Goal: Task Accomplishment & Management: Use online tool/utility

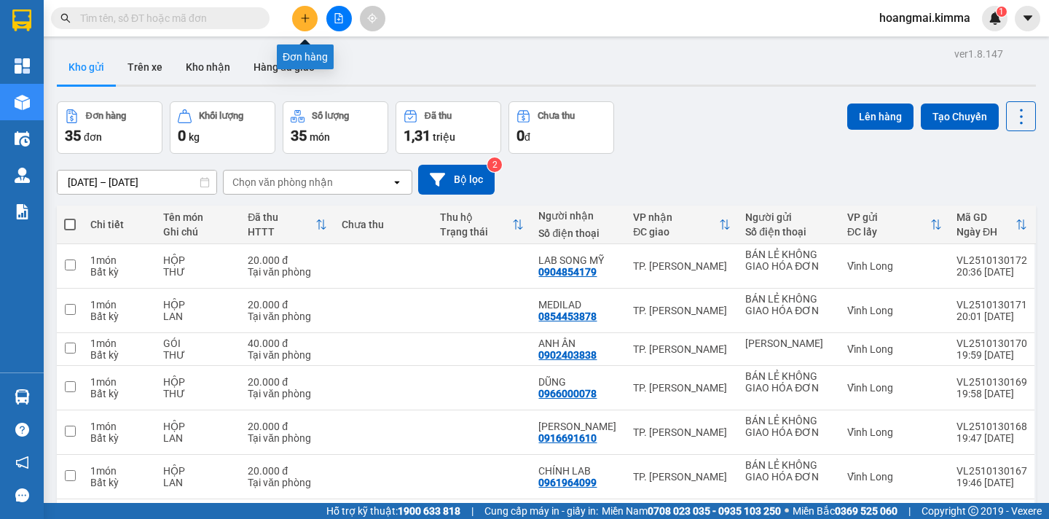
click at [309, 20] on icon "plus" at bounding box center [305, 18] width 10 height 10
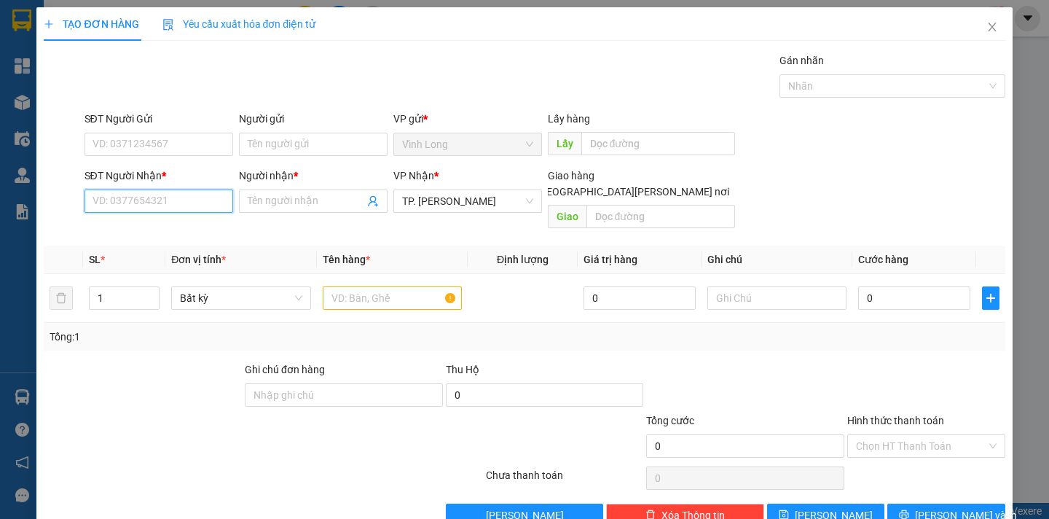
click at [174, 208] on input "SĐT Người Nhận *" at bounding box center [158, 200] width 149 height 23
type input "0938322839"
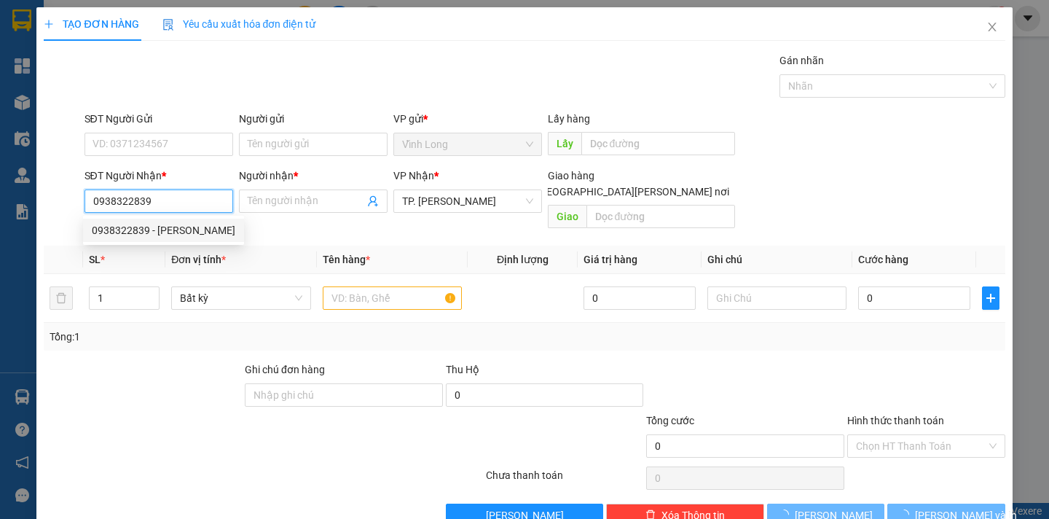
click at [173, 229] on div "0938322839 - [PERSON_NAME]" at bounding box center [163, 230] width 143 height 16
type input "TUYÊN"
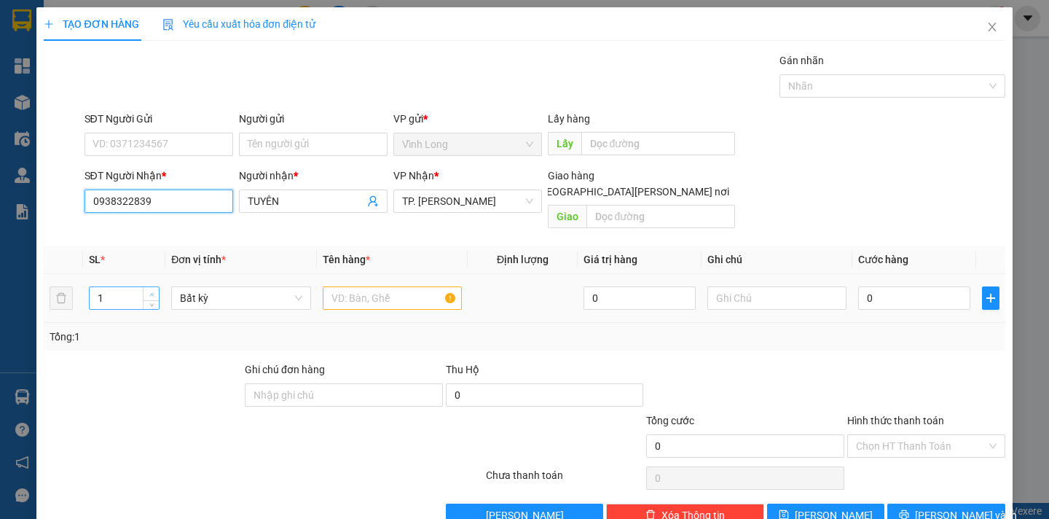
type input "0938322839"
type input "2"
click at [151, 293] on icon "up" at bounding box center [151, 294] width 4 height 3
click at [377, 286] on input "text" at bounding box center [392, 297] width 139 height 23
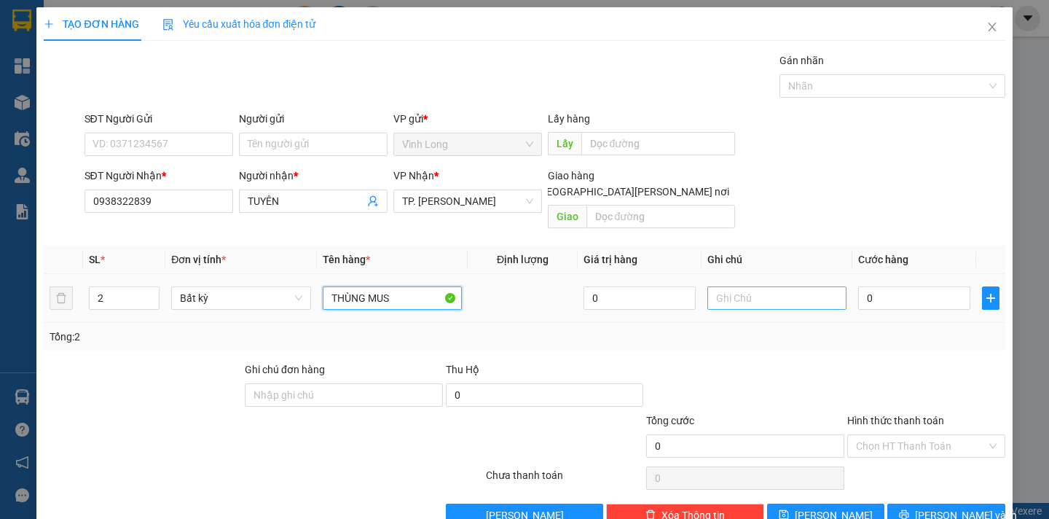
type input "THÙNG MUS"
click at [744, 288] on input "text" at bounding box center [776, 297] width 139 height 23
type input "NGÂN"
click at [861, 286] on input "0" at bounding box center [914, 297] width 112 height 23
type input "1"
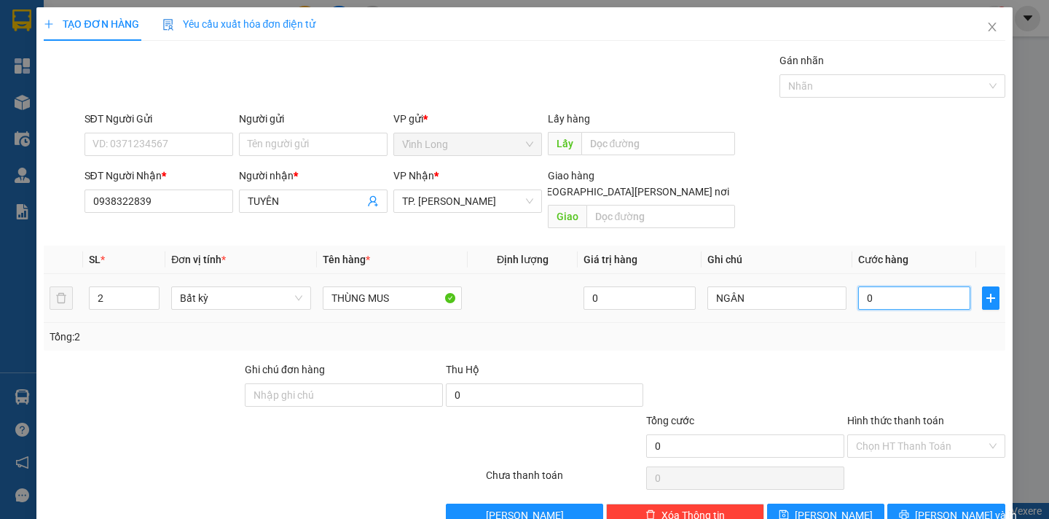
type input "1"
type input "14"
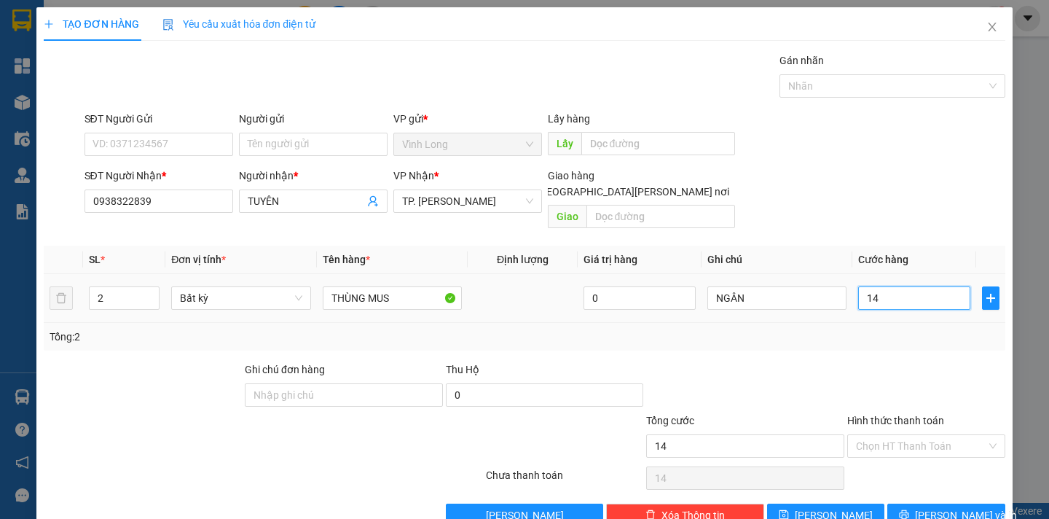
type input "140"
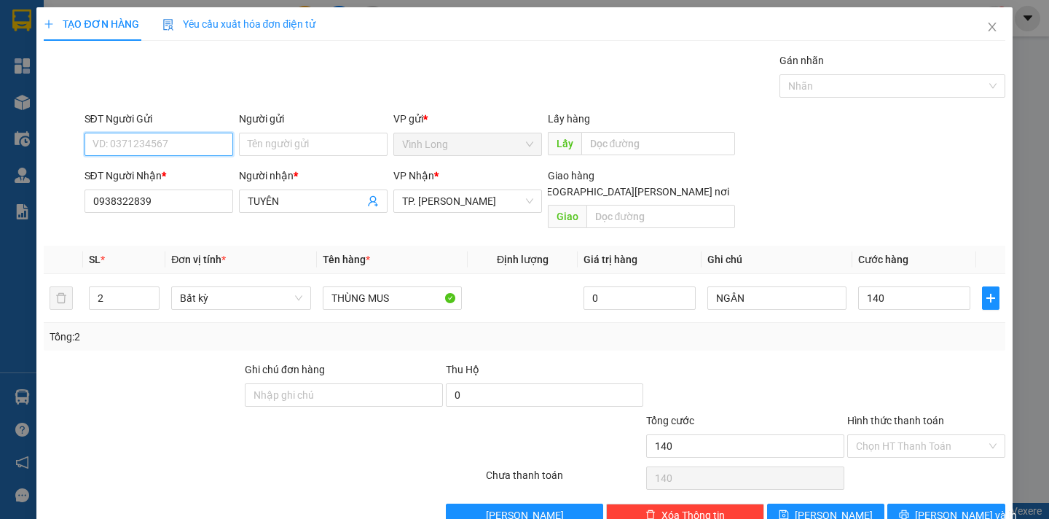
type input "140.000"
click at [180, 152] on input "SĐT Người Gửi" at bounding box center [158, 144] width 149 height 23
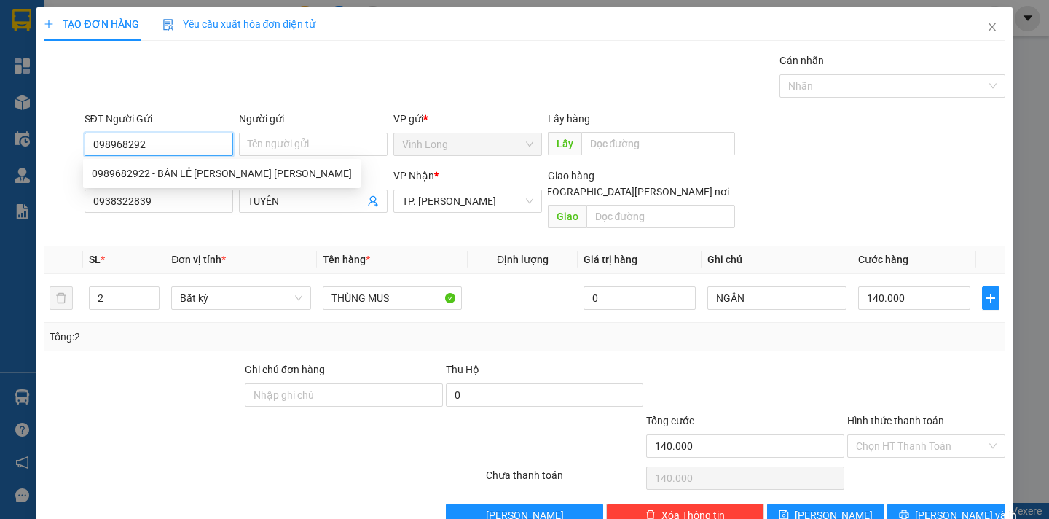
type input "0989682922"
click at [144, 176] on div "0989682922 - BÁN LẺ [PERSON_NAME] [PERSON_NAME]" at bounding box center [222, 173] width 260 height 16
type input "BÁN LẺ KHÔNG GIAO HÓA ĐƠN"
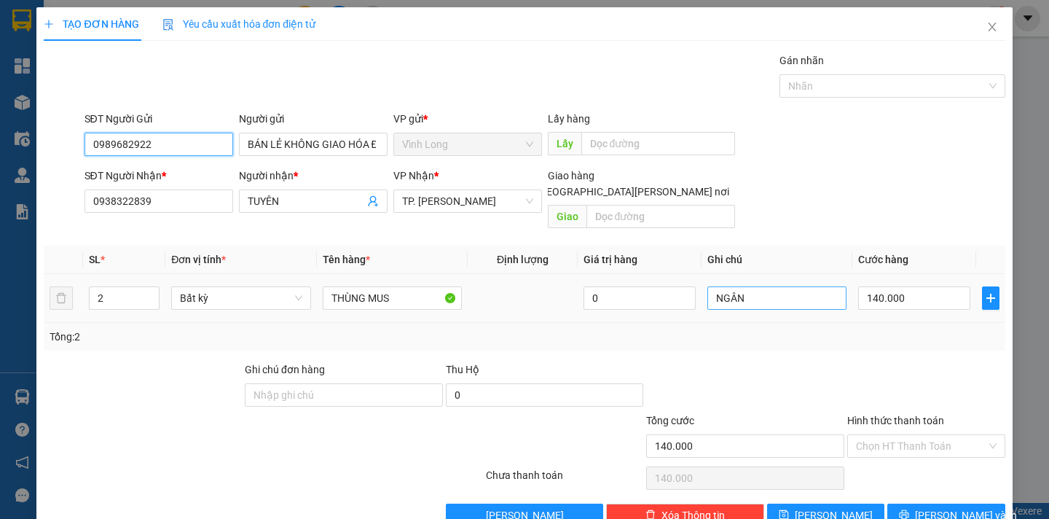
type input "0989682922"
click at [763, 286] on input "NGÂN" at bounding box center [776, 297] width 139 height 23
type input "NGÂN/VŨ"
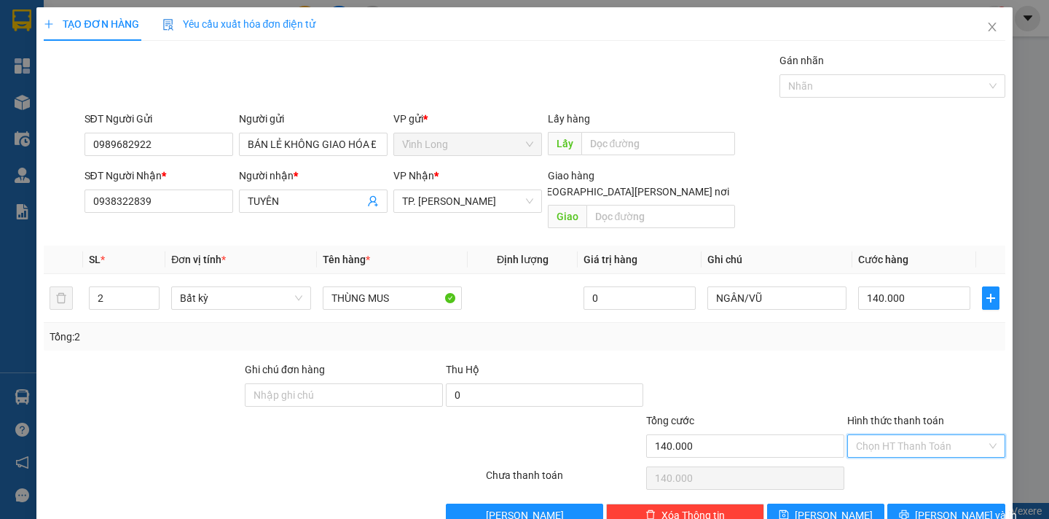
click at [916, 435] on input "Hình thức thanh toán" at bounding box center [921, 446] width 130 height 22
click at [894, 455] on div "Tại văn phòng" at bounding box center [915, 459] width 138 height 16
type input "0"
click at [928, 507] on span "[PERSON_NAME] và In" at bounding box center [966, 515] width 102 height 16
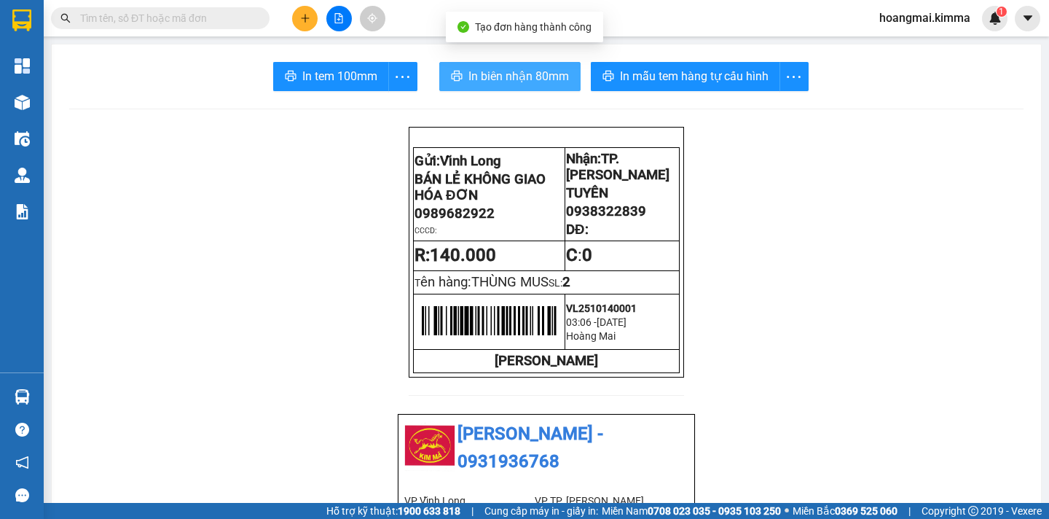
click at [500, 74] on span "In biên nhận 80mm" at bounding box center [518, 76] width 101 height 18
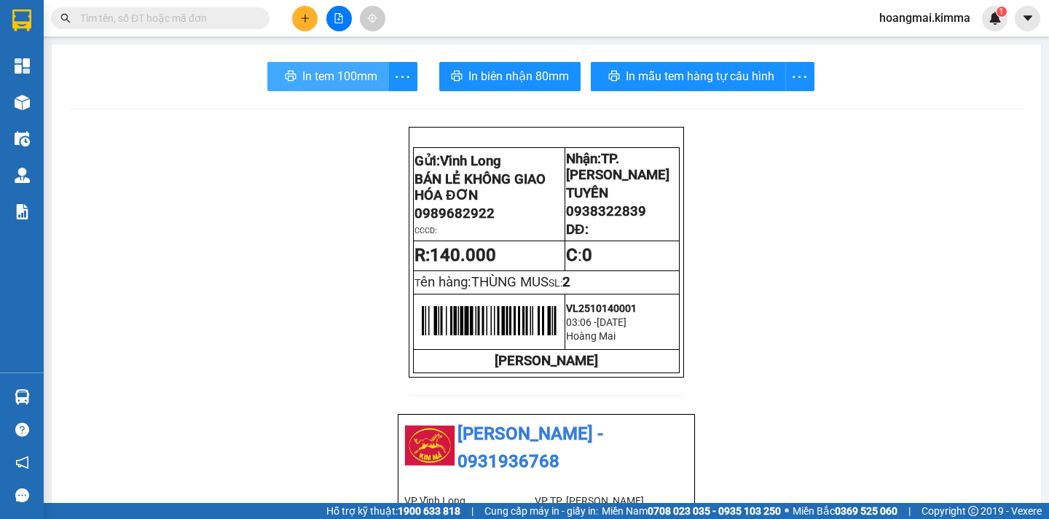
click at [336, 79] on span "In tem 100mm" at bounding box center [339, 76] width 75 height 18
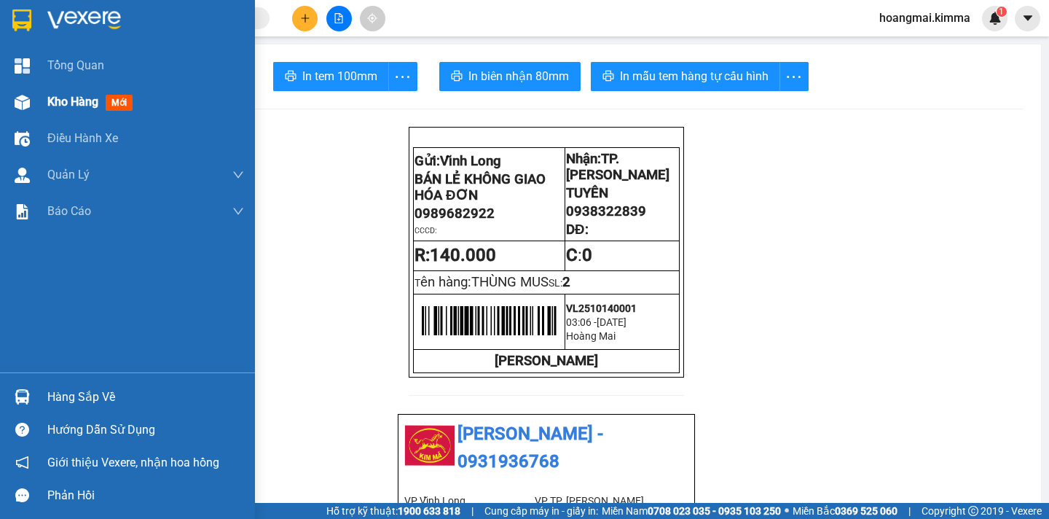
click at [72, 108] on span "Kho hàng" at bounding box center [72, 102] width 51 height 14
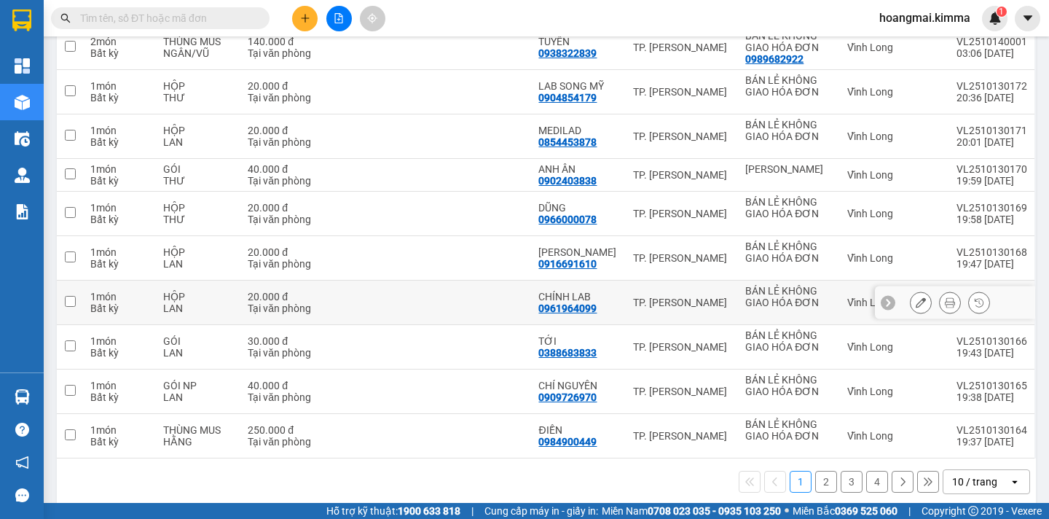
scroll to position [234, 0]
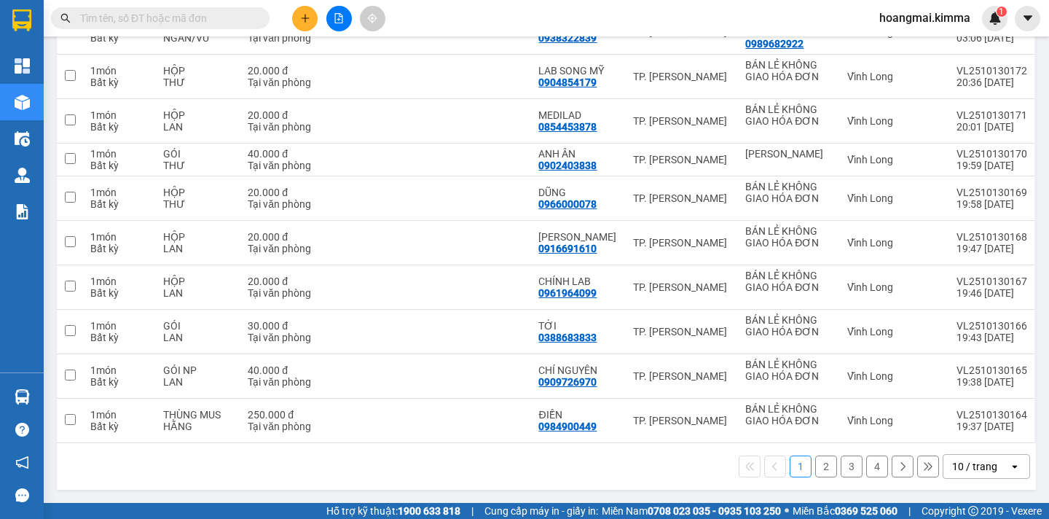
click at [975, 470] on div "10 / trang" at bounding box center [974, 466] width 45 height 15
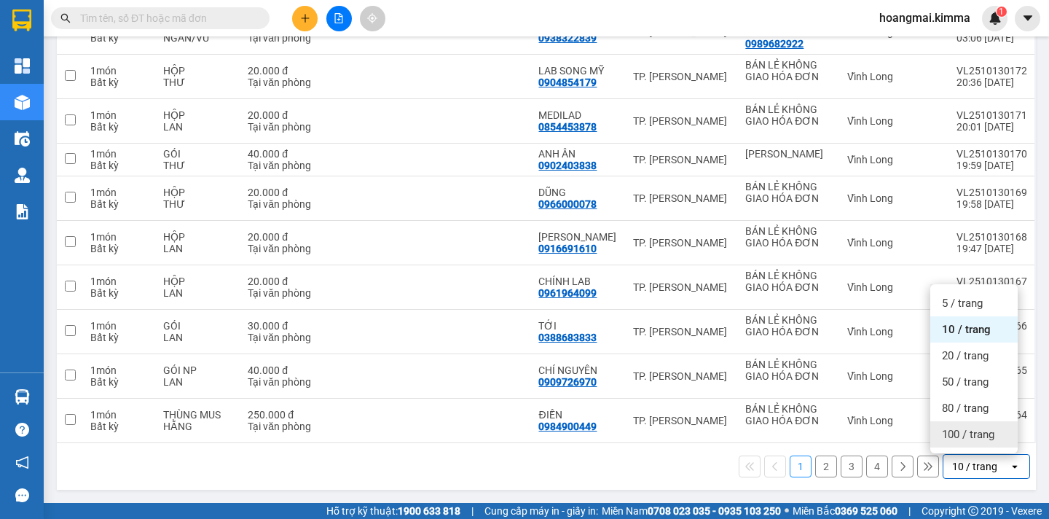
click at [965, 441] on span "100 / trang" at bounding box center [968, 434] width 52 height 15
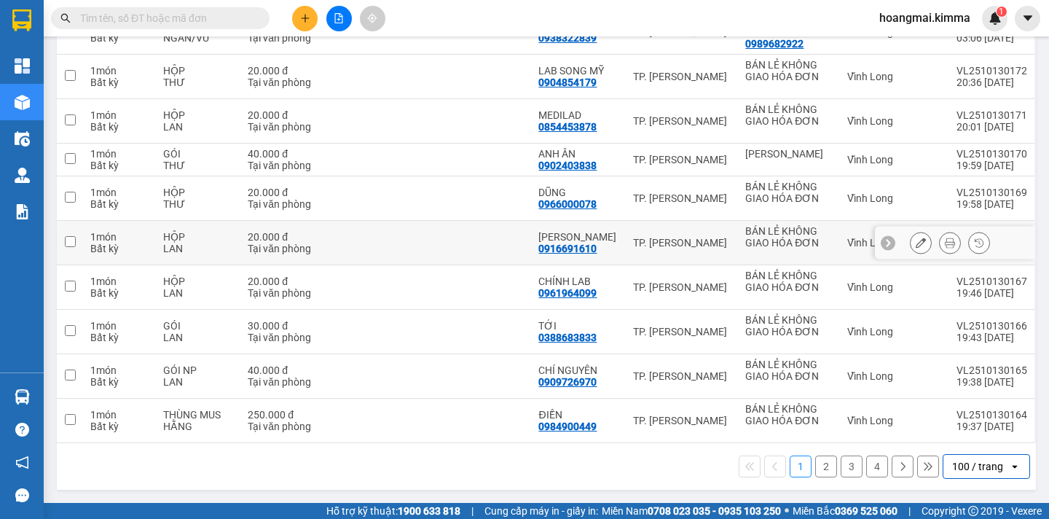
scroll to position [15, 0]
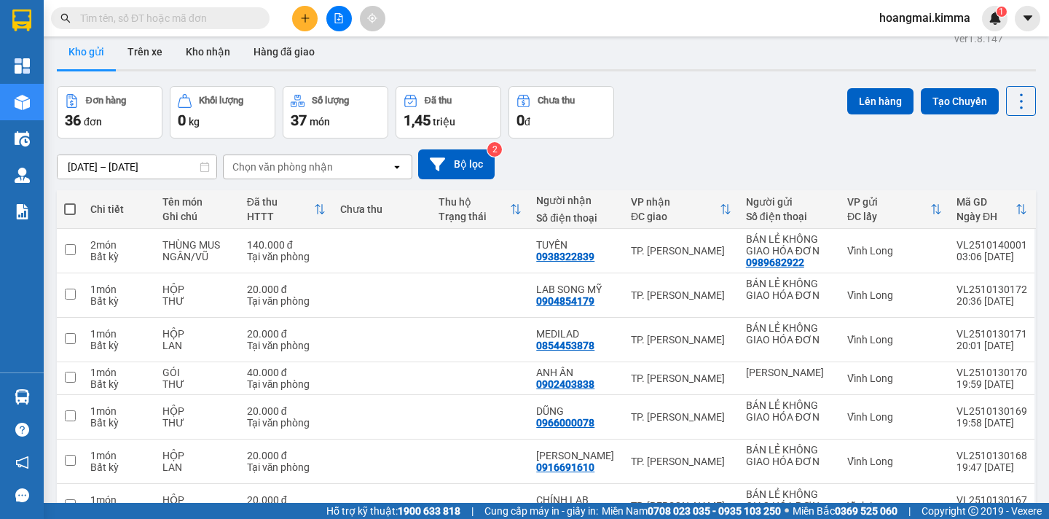
click at [67, 205] on span at bounding box center [70, 209] width 12 height 12
click at [70, 202] on input "checkbox" at bounding box center [70, 202] width 0 height 0
checkbox input "true"
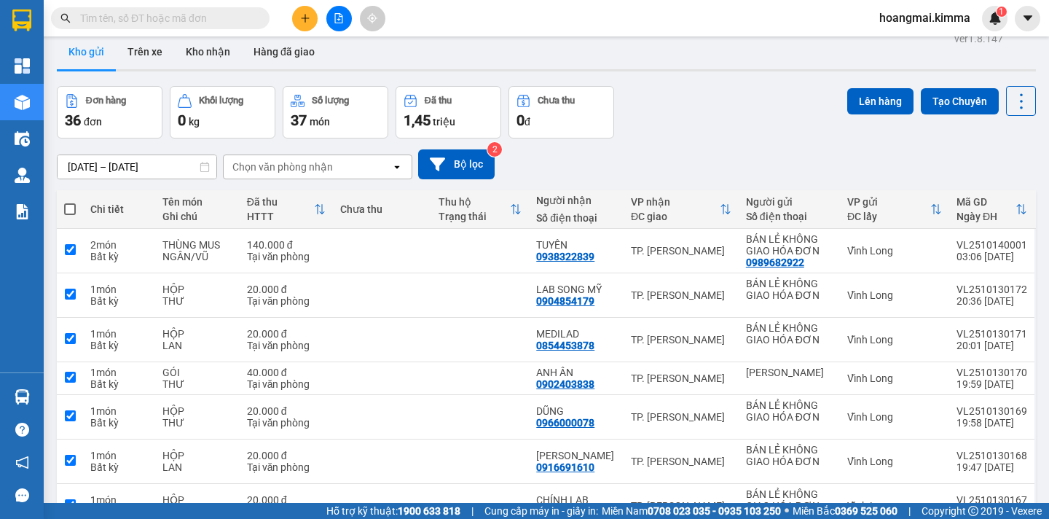
checkbox input "true"
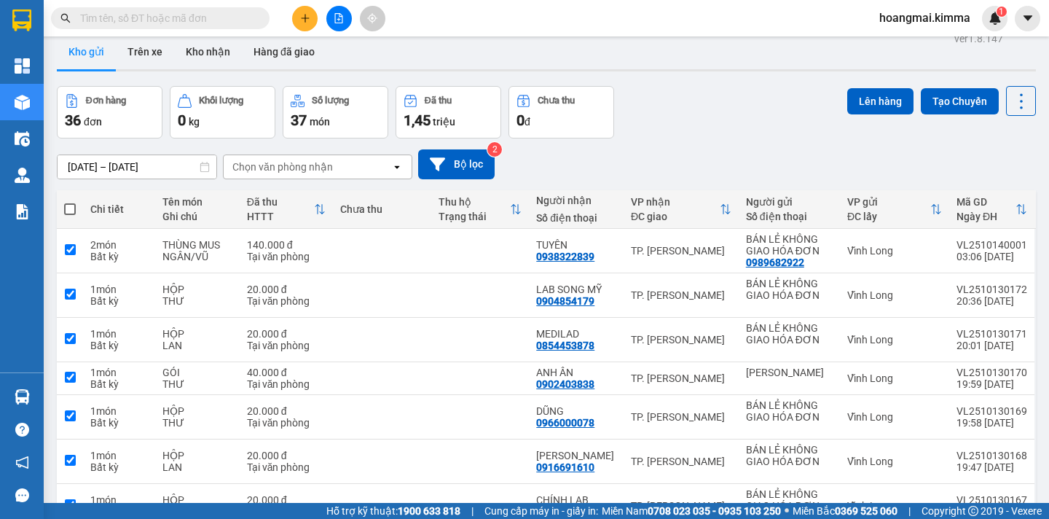
checkbox input "true"
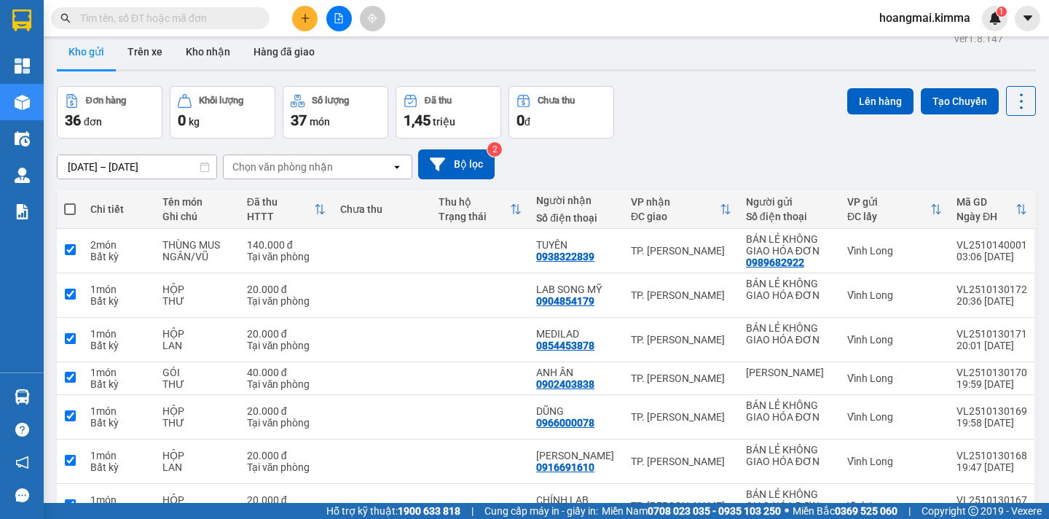
checkbox input "true"
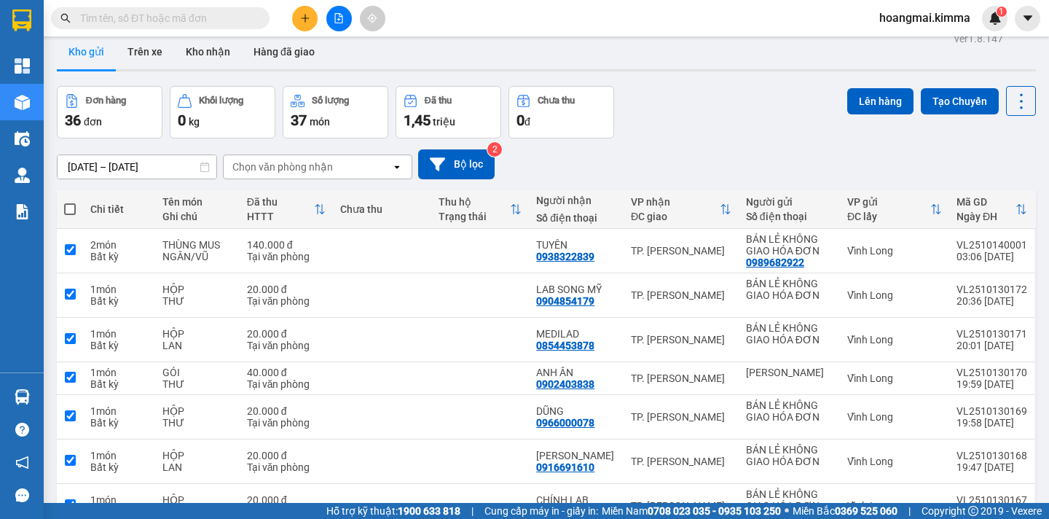
checkbox input "true"
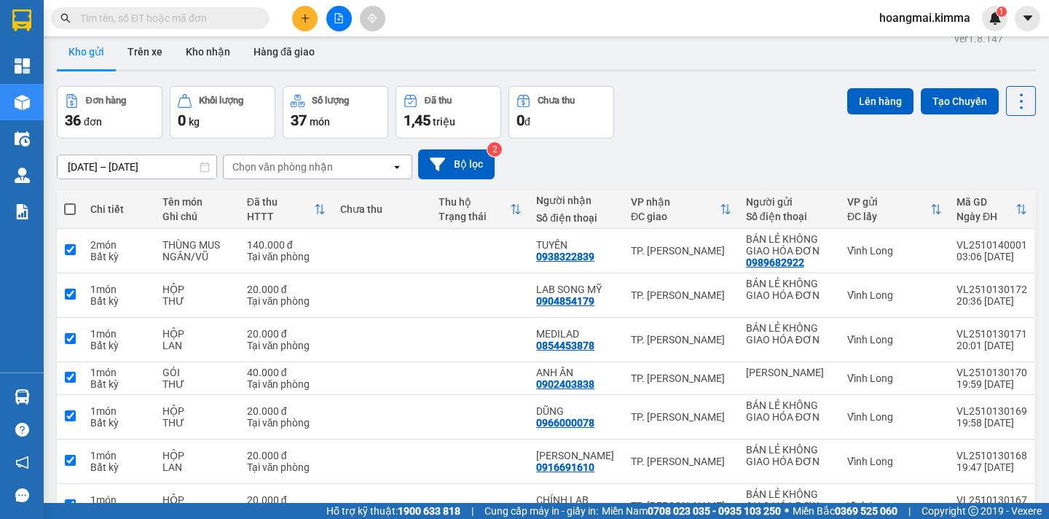
checkbox input "true"
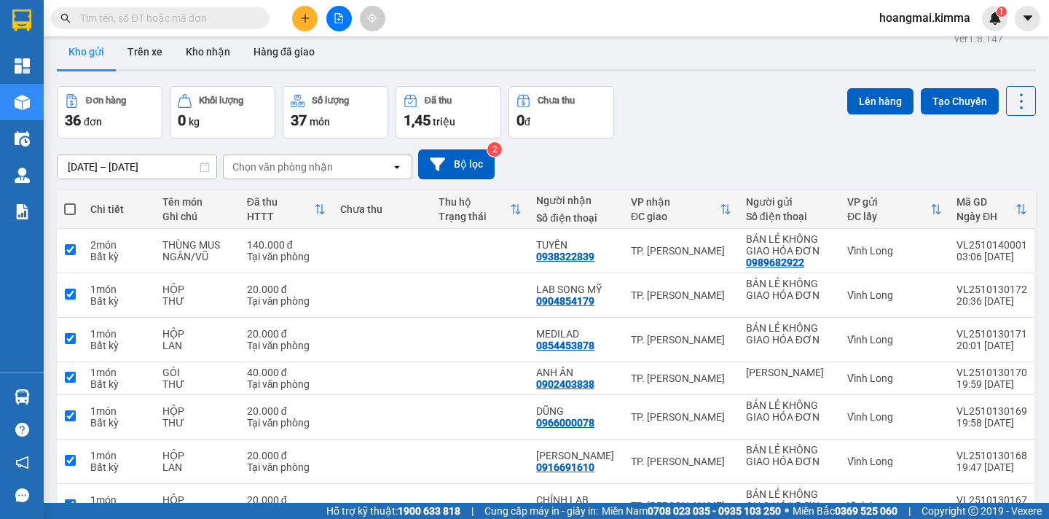
checkbox input "true"
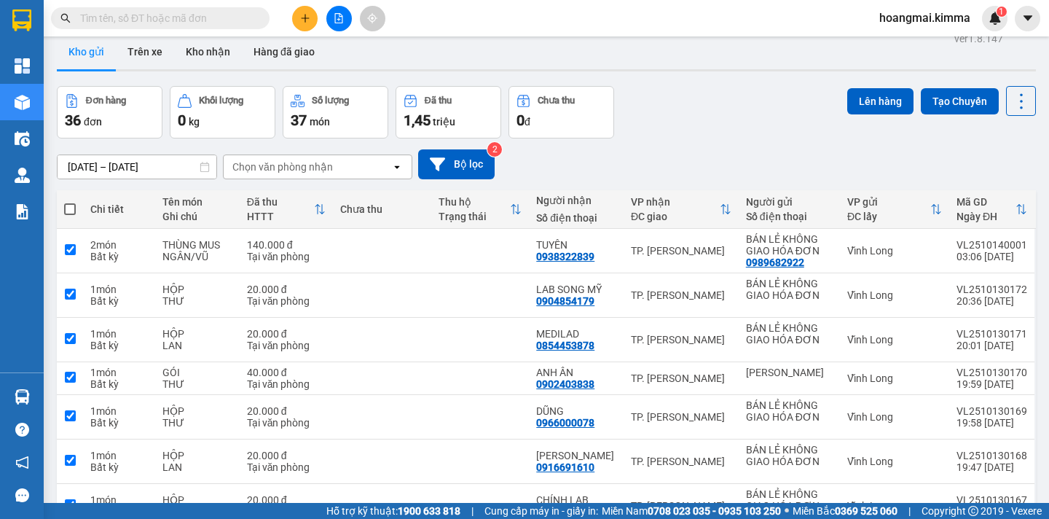
checkbox input "true"
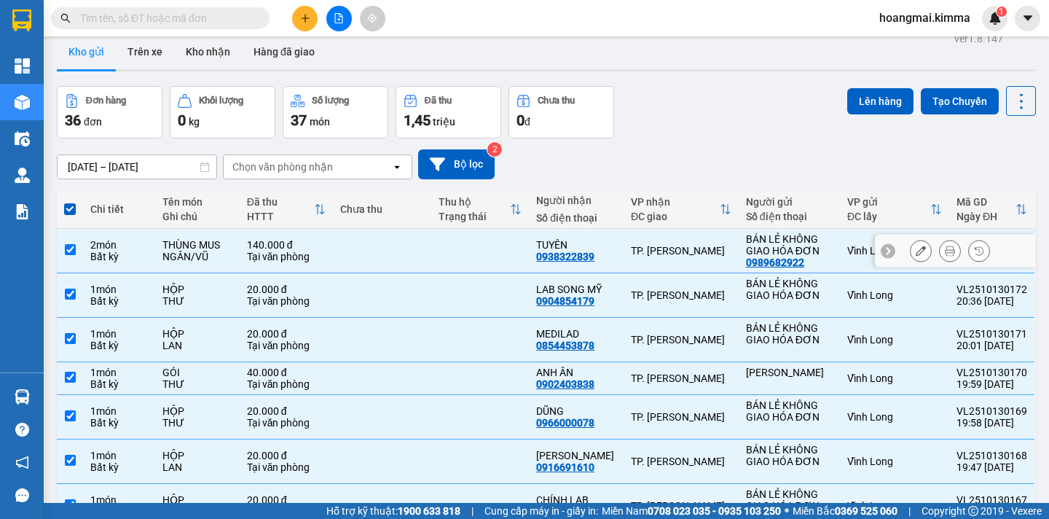
click at [68, 244] on input "checkbox" at bounding box center [70, 249] width 11 height 11
checkbox input "false"
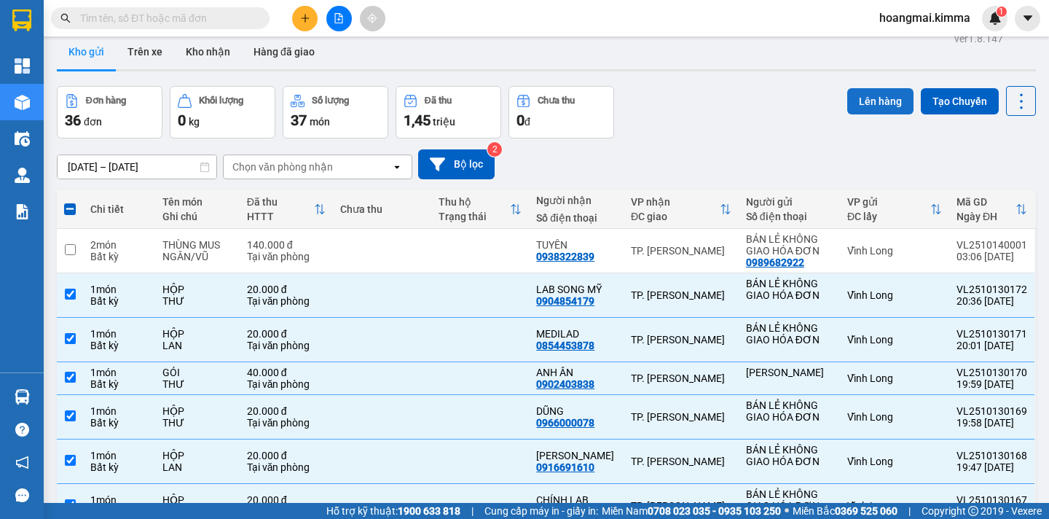
click at [879, 109] on button "Lên hàng" at bounding box center [880, 101] width 66 height 26
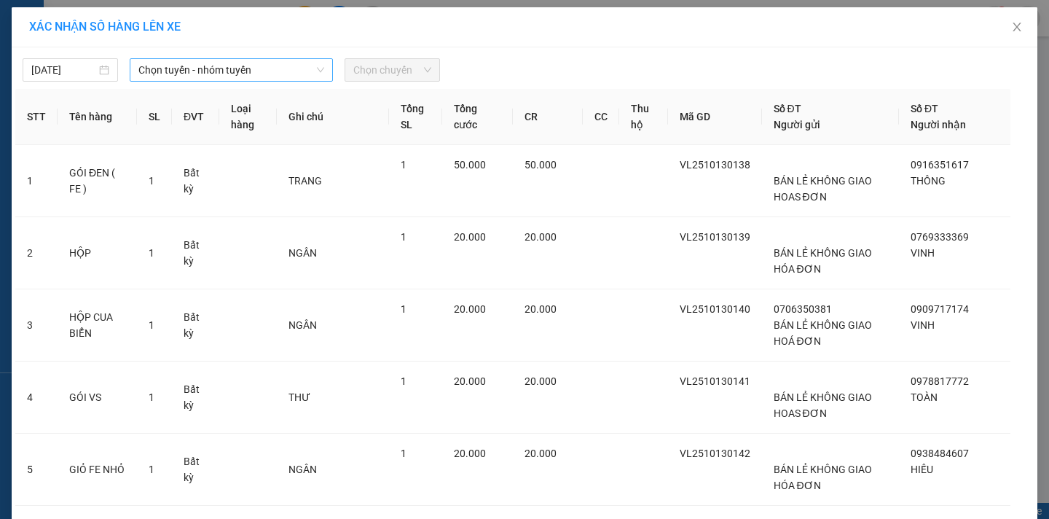
click at [259, 68] on span "Chọn tuyến - nhóm tuyến" at bounding box center [231, 70] width 186 height 22
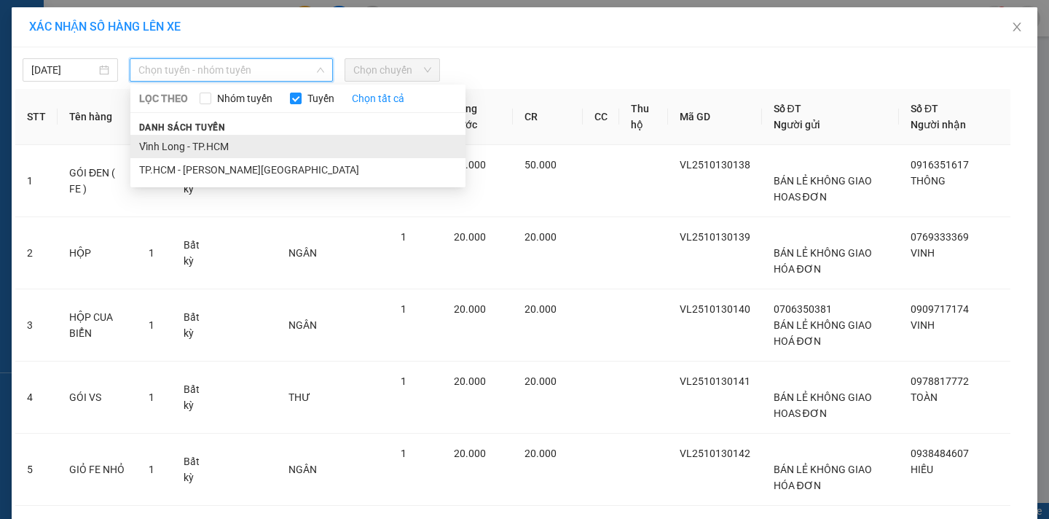
click at [219, 143] on li "Vĩnh Long - TP.HCM" at bounding box center [297, 146] width 335 height 23
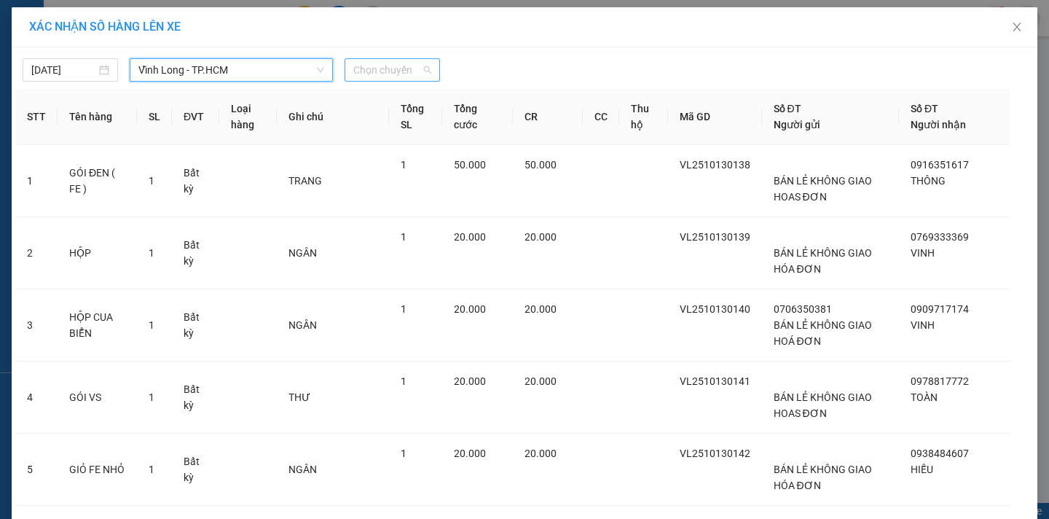
click at [419, 72] on span "Chọn chuyến" at bounding box center [392, 70] width 78 height 22
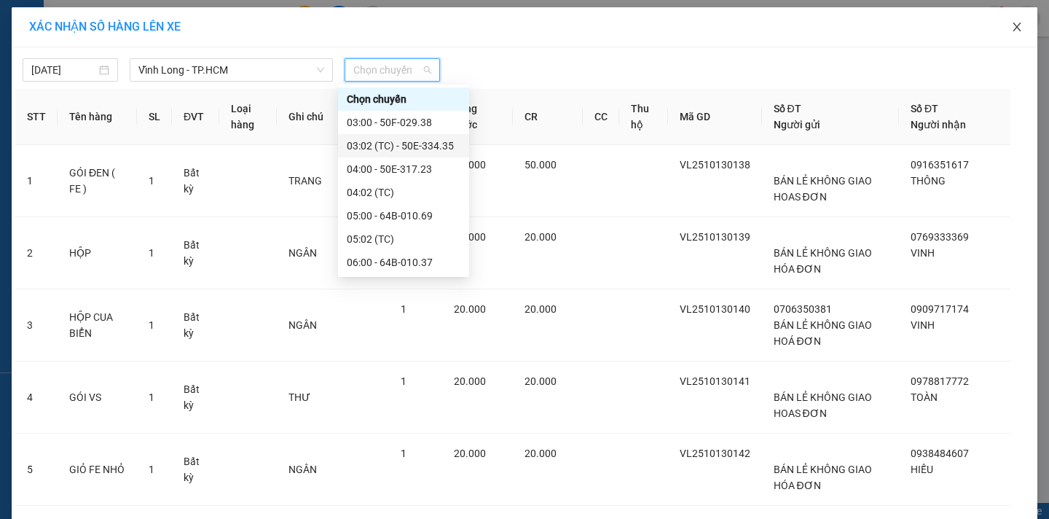
click at [1013, 25] on icon "close" at bounding box center [1017, 27] width 12 height 12
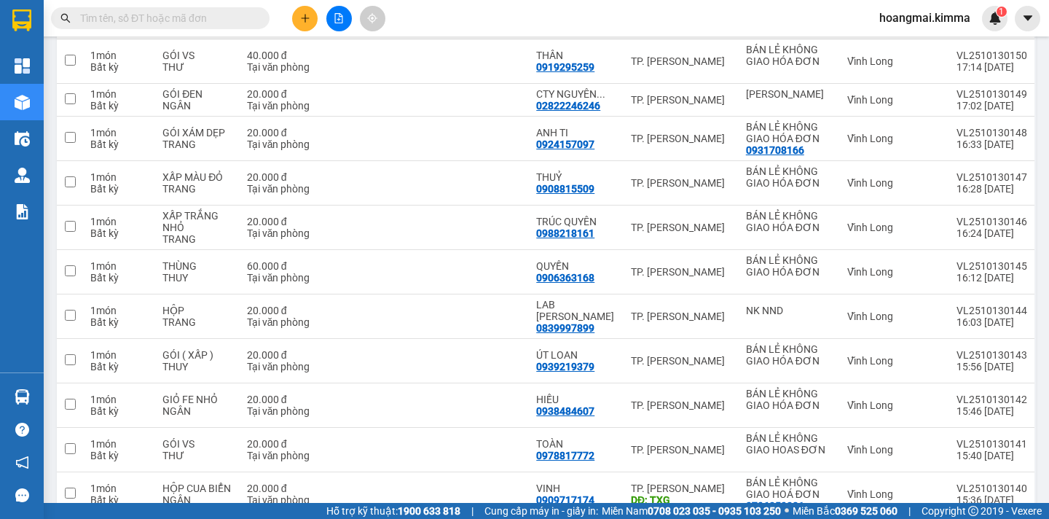
scroll to position [1366, 0]
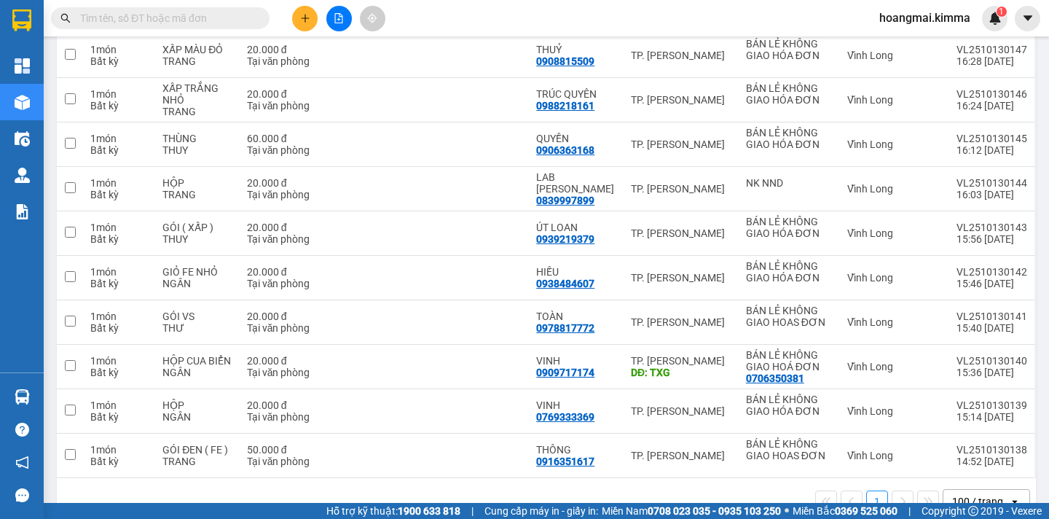
click at [981, 494] on div "100 / trang" at bounding box center [977, 501] width 51 height 15
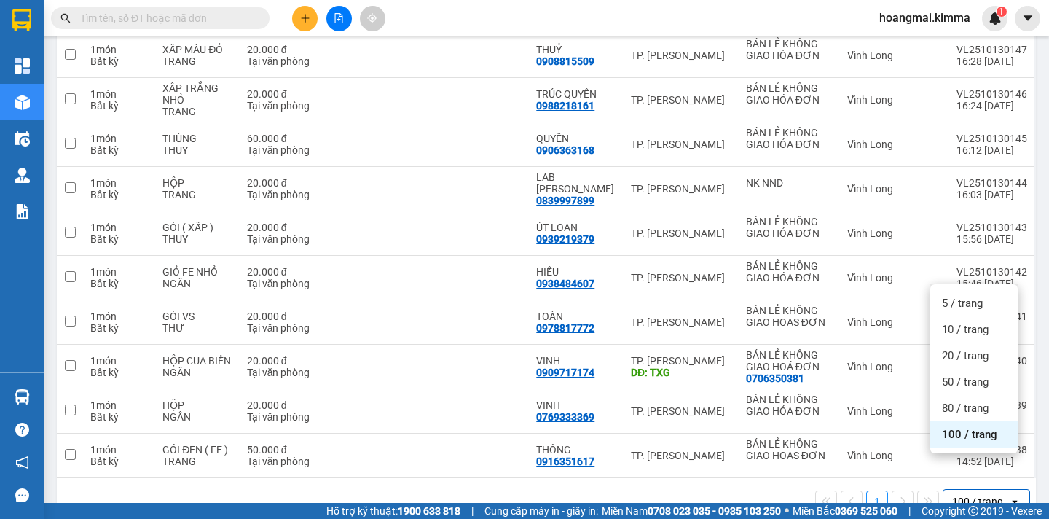
click at [976, 445] on div "100 / trang" at bounding box center [973, 434] width 87 height 26
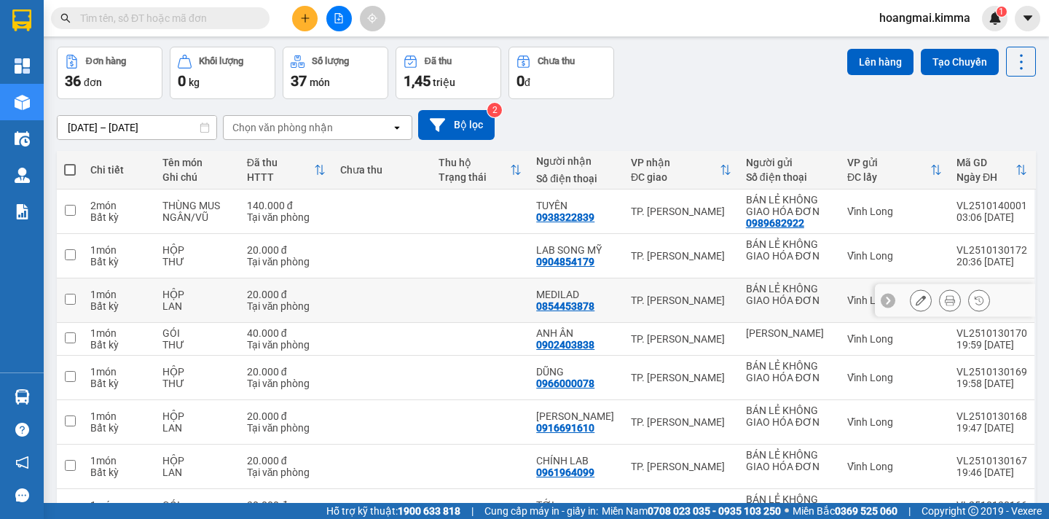
scroll to position [0, 0]
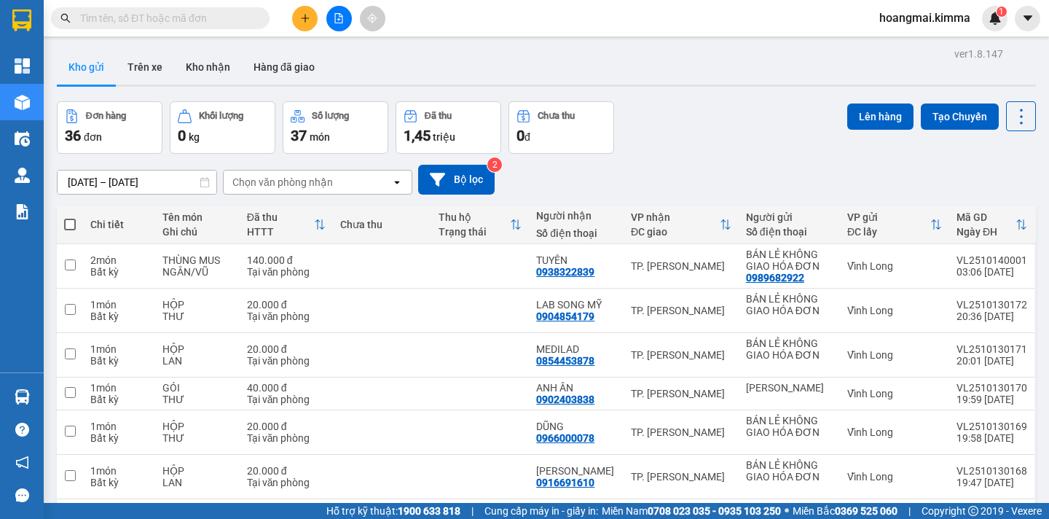
click at [68, 221] on span at bounding box center [70, 225] width 12 height 12
click at [70, 217] on input "checkbox" at bounding box center [70, 217] width 0 height 0
checkbox input "true"
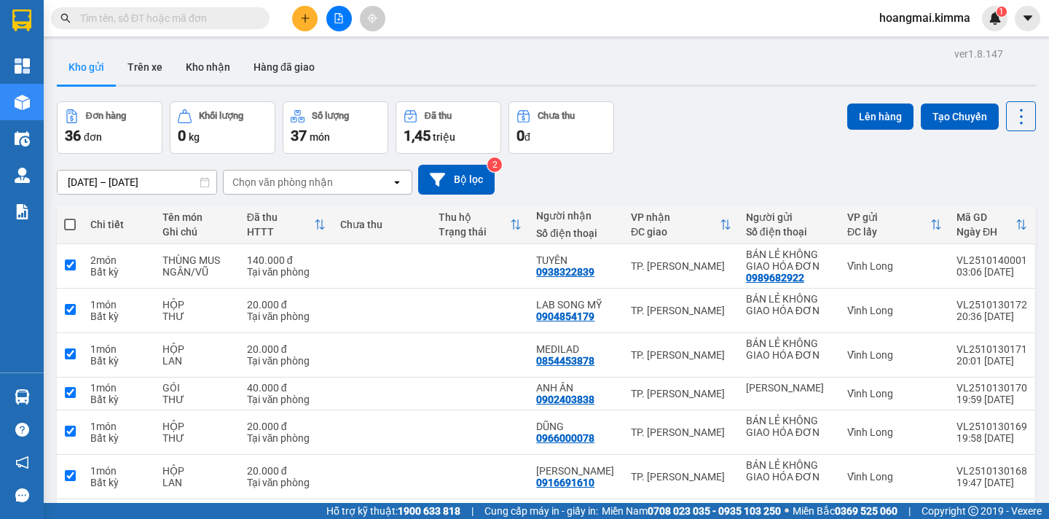
checkbox input "true"
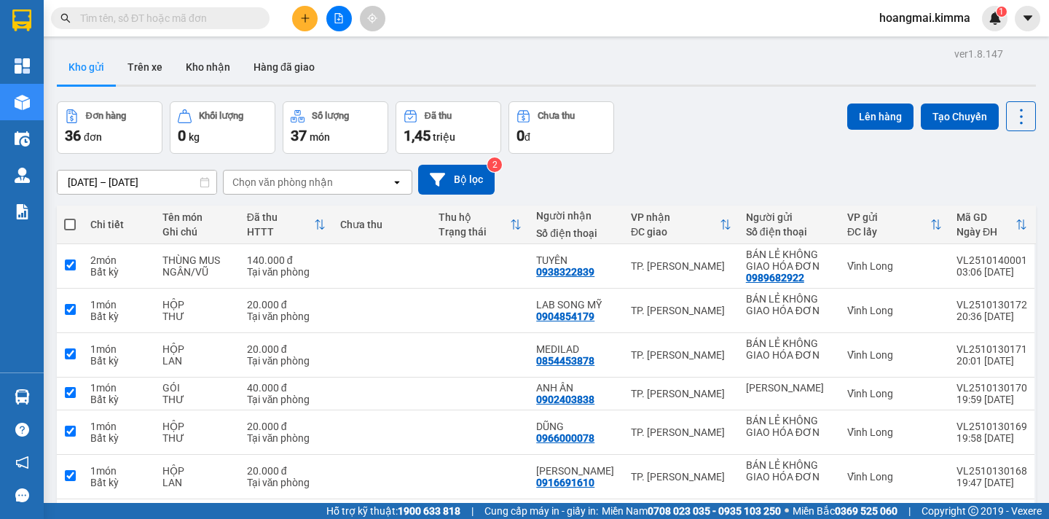
checkbox input "true"
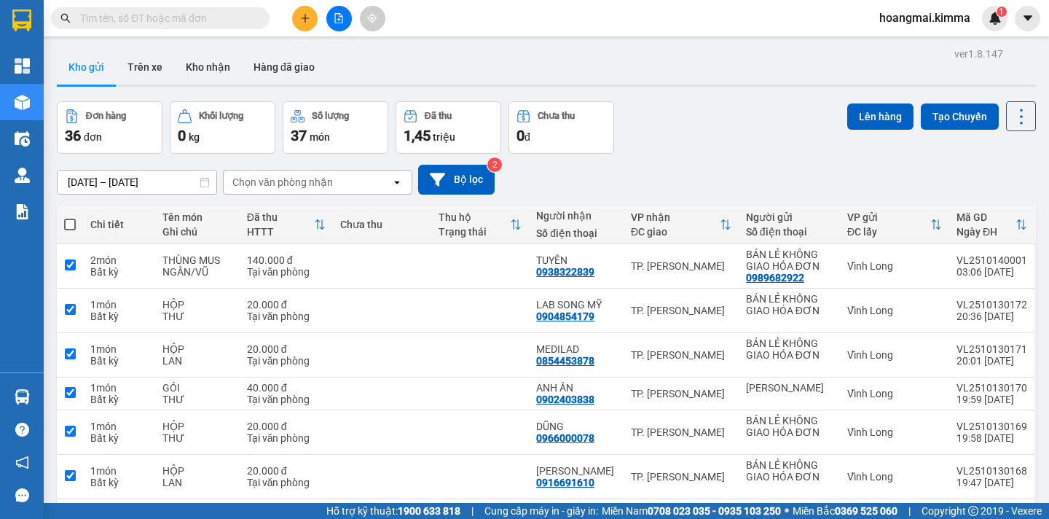
checkbox input "true"
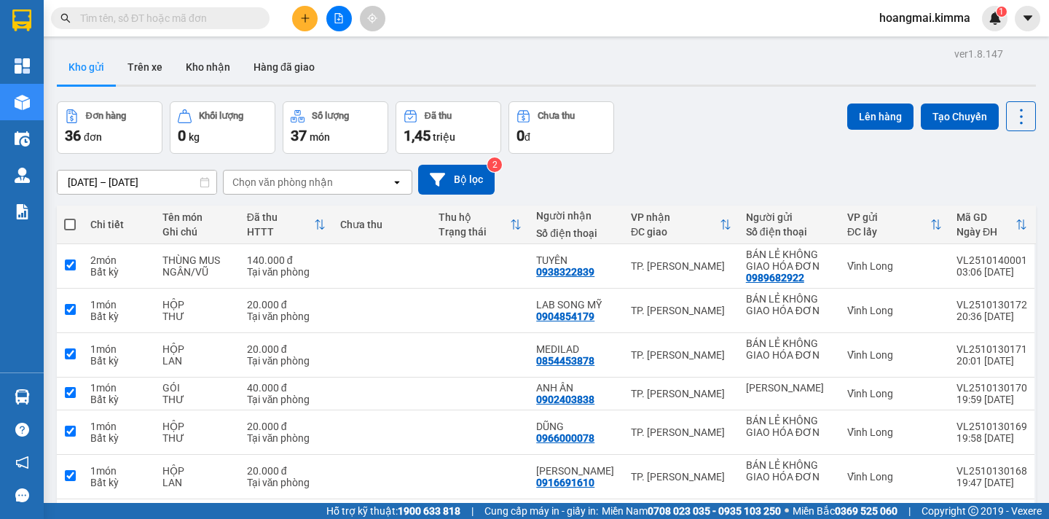
checkbox input "true"
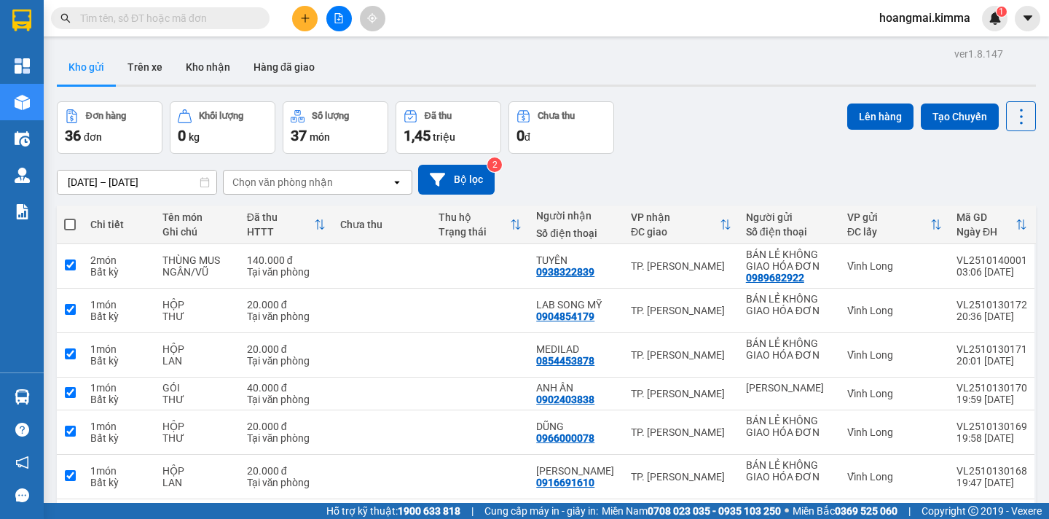
checkbox input "true"
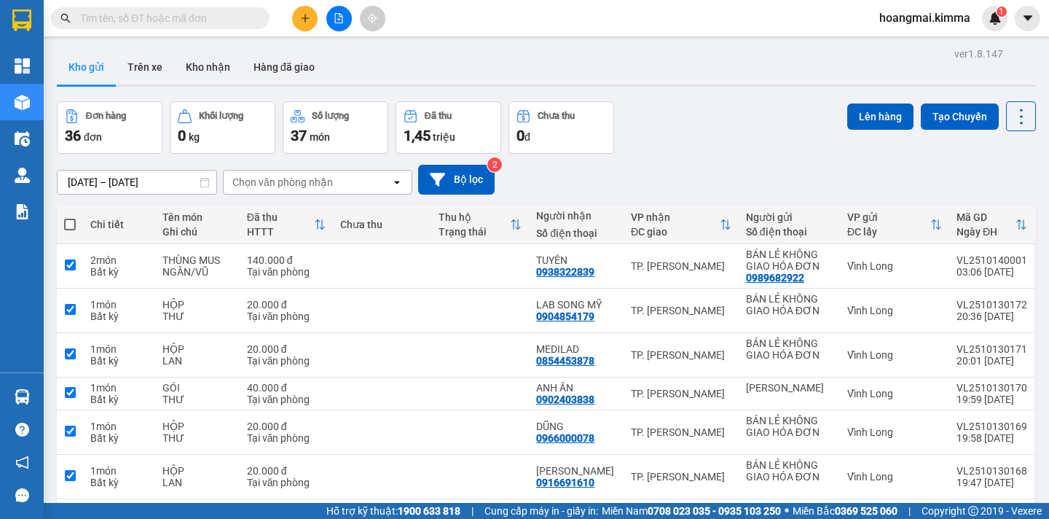
checkbox input "true"
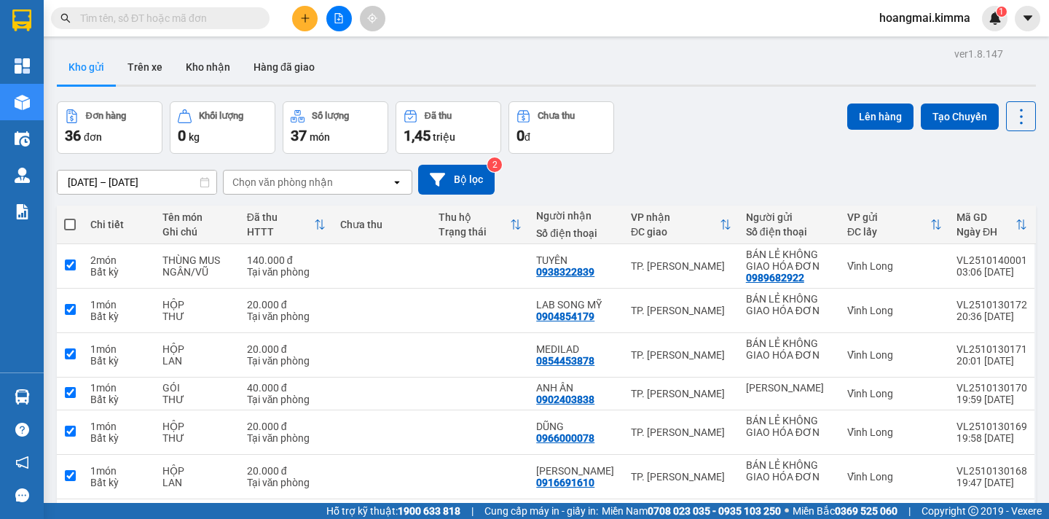
checkbox input "true"
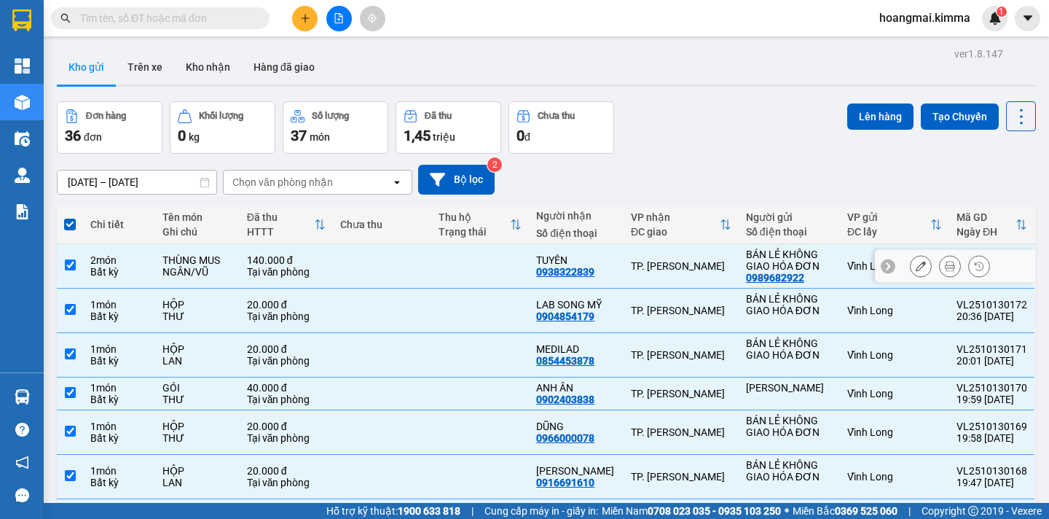
click at [67, 270] on td at bounding box center [70, 266] width 26 height 44
checkbox input "false"
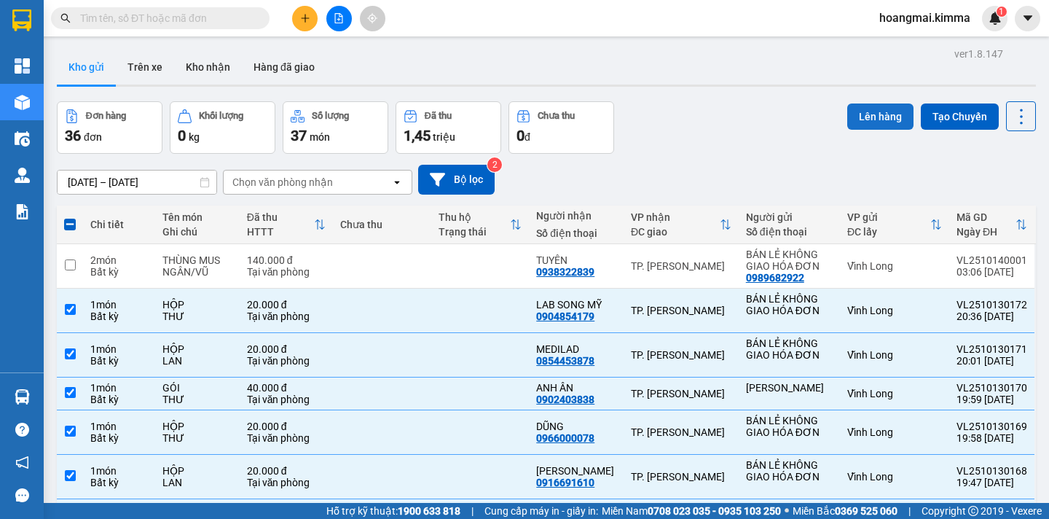
click at [860, 122] on button "Lên hàng" at bounding box center [880, 116] width 66 height 26
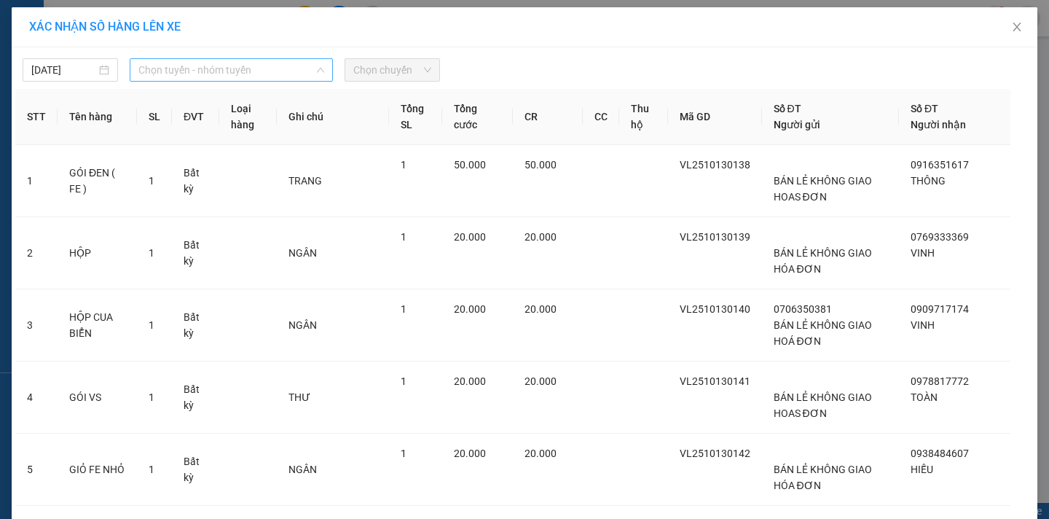
click at [245, 75] on span "Chọn tuyến - nhóm tuyến" at bounding box center [231, 70] width 186 height 22
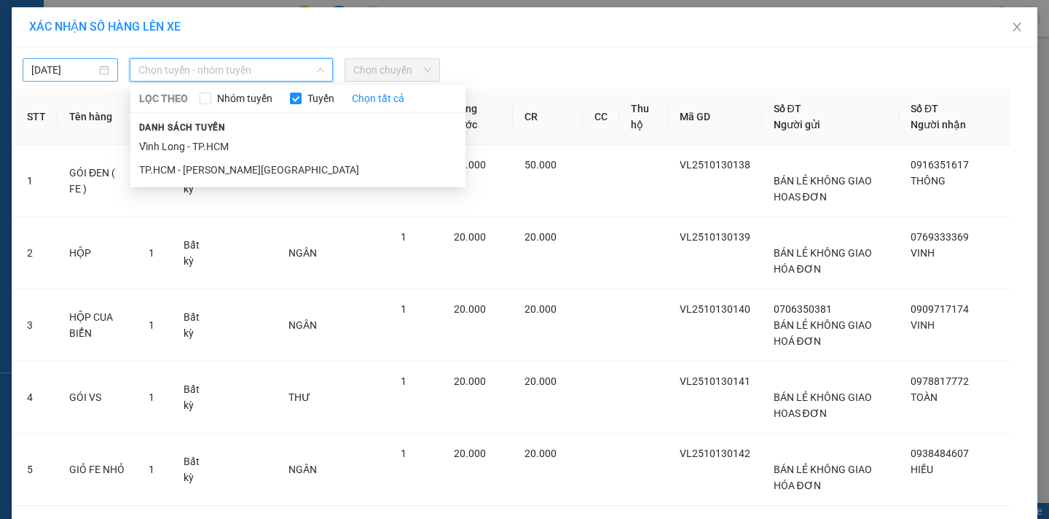
click at [47, 66] on body "Kết quả [PERSON_NAME] ( 0 ) Bộ lọc Ngày tạo [PERSON_NAME] nhất No Data hoangmai…" at bounding box center [524, 259] width 1049 height 519
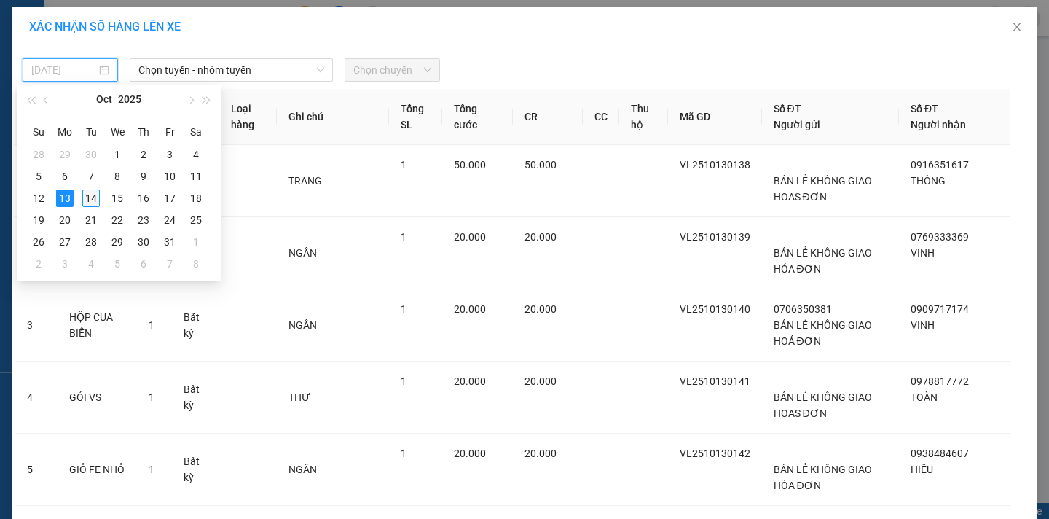
click at [91, 193] on div "14" at bounding box center [90, 197] width 17 height 17
type input "[DATE]"
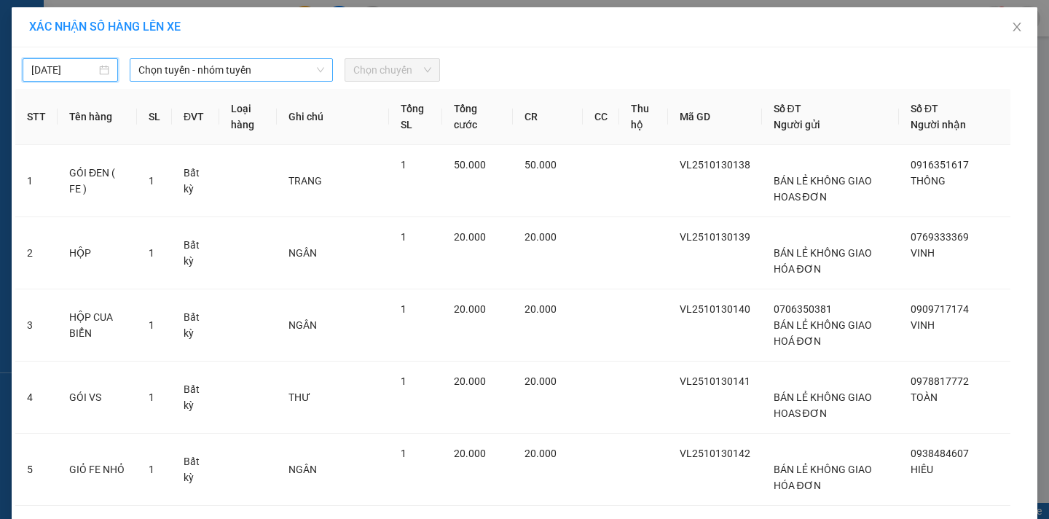
click at [264, 63] on span "Chọn tuyến - nhóm tuyến" at bounding box center [231, 70] width 186 height 22
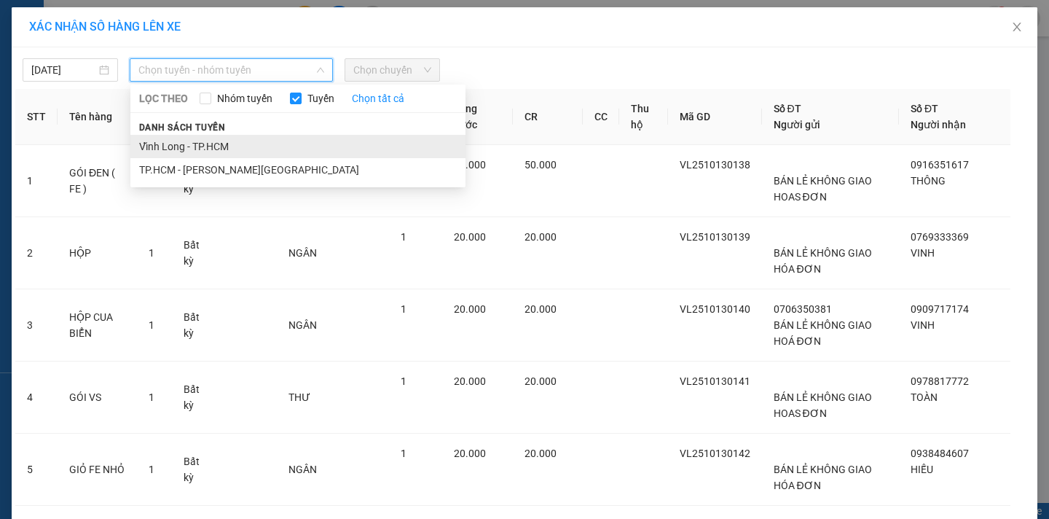
click at [229, 151] on li "Vĩnh Long - TP.HCM" at bounding box center [297, 146] width 335 height 23
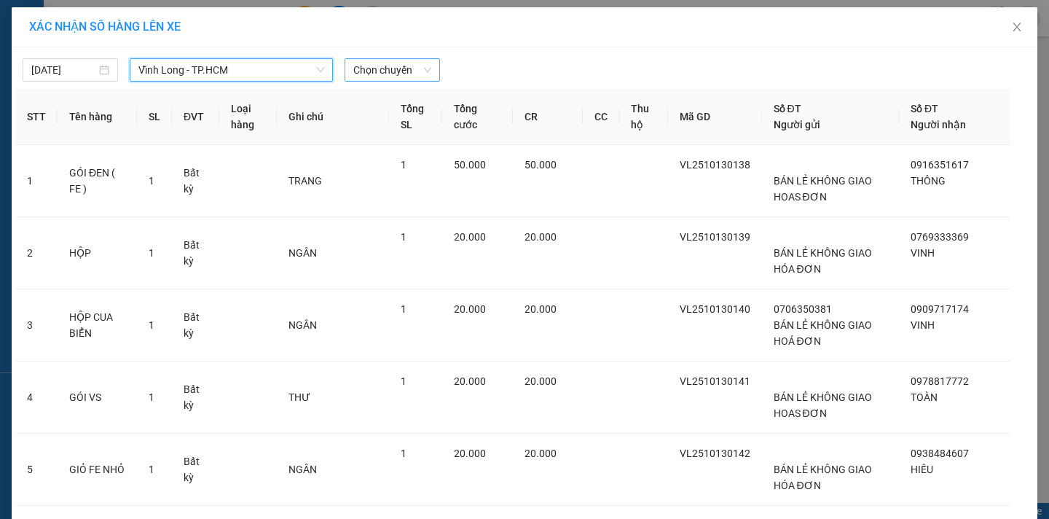
click at [401, 70] on span "Chọn chuyến" at bounding box center [392, 70] width 78 height 22
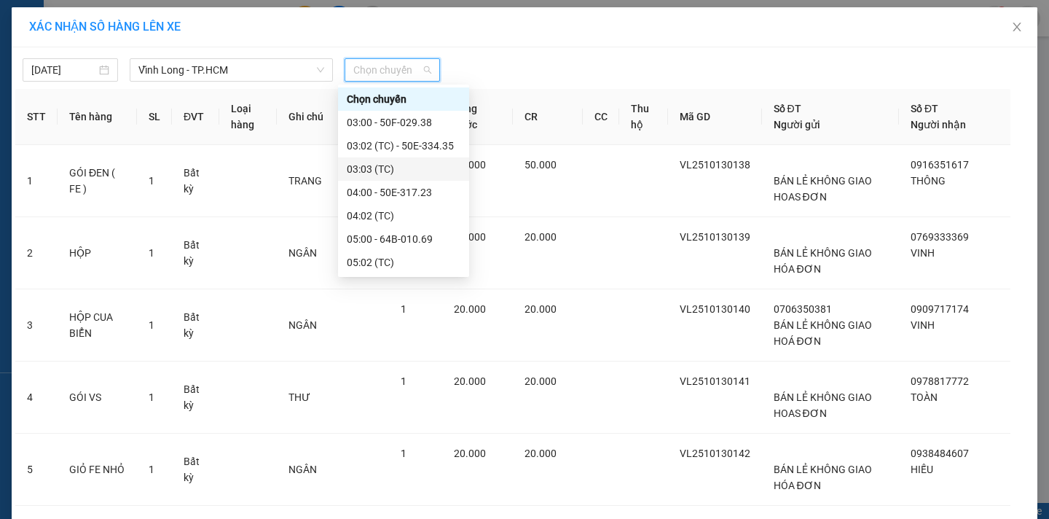
click at [414, 165] on div "03:03 (TC)" at bounding box center [404, 169] width 114 height 16
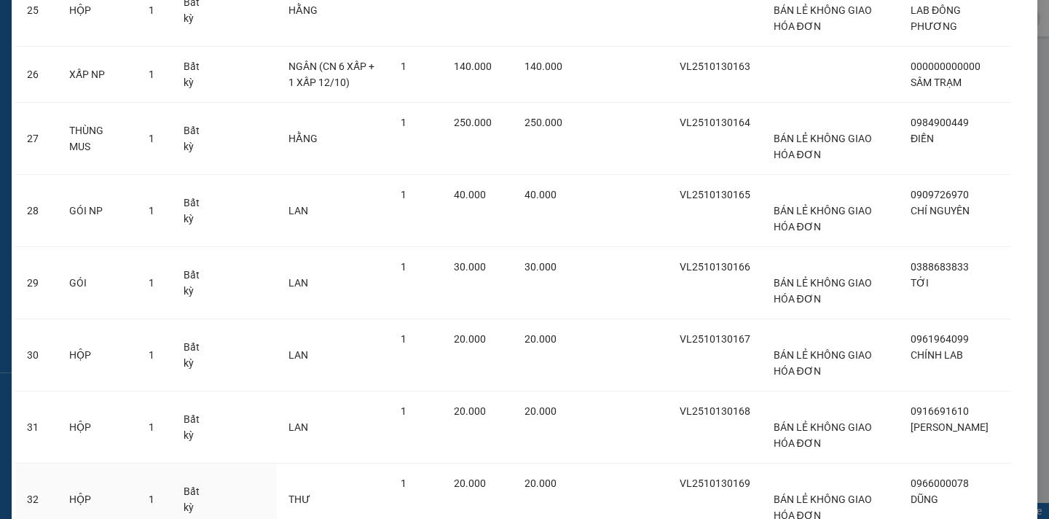
scroll to position [2185, 0]
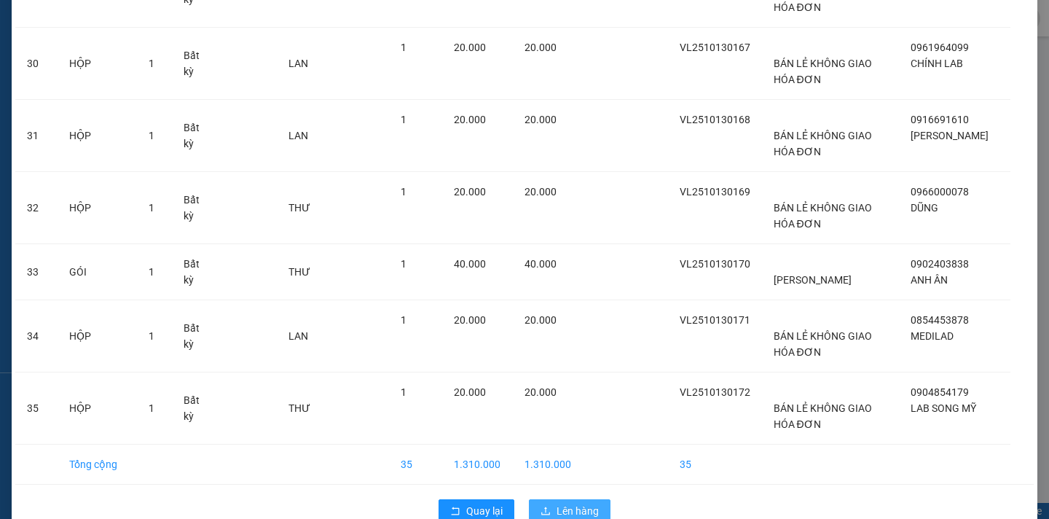
click at [570, 503] on span "Lên hàng" at bounding box center [577, 511] width 42 height 16
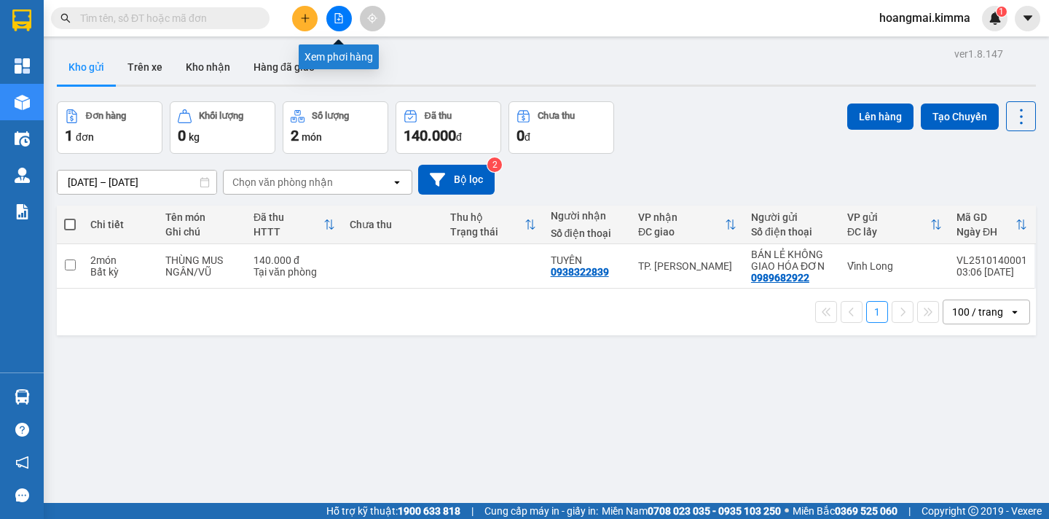
click at [340, 20] on icon "file-add" at bounding box center [339, 18] width 10 height 10
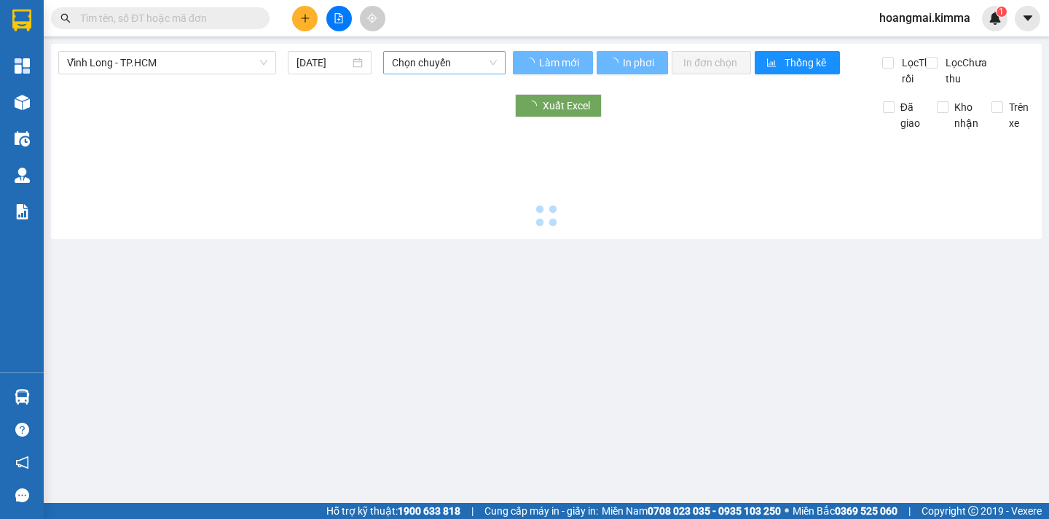
click at [482, 60] on span "Chọn chuyến" at bounding box center [444, 63] width 105 height 22
type input "[DATE]"
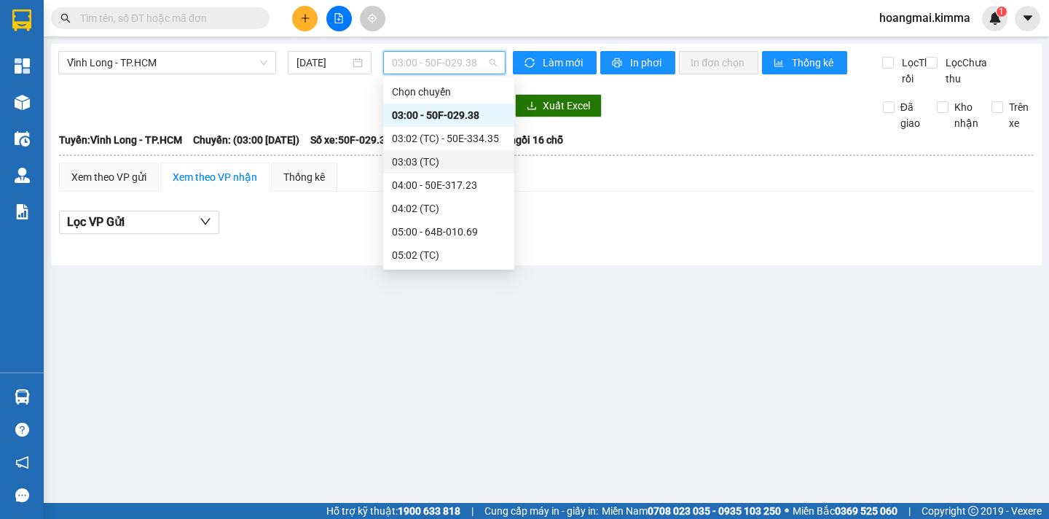
click at [463, 159] on div "03:03 (TC)" at bounding box center [449, 162] width 114 height 16
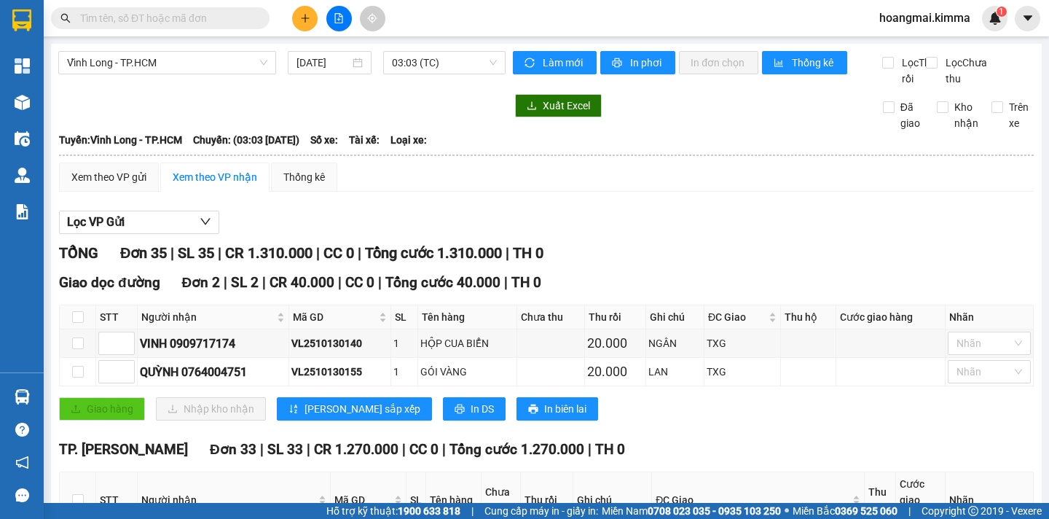
click at [413, 192] on div "Xem theo VP gửi Xem theo VP nhận Thống kê" at bounding box center [546, 176] width 975 height 29
